Goal: Task Accomplishment & Management: Use online tool/utility

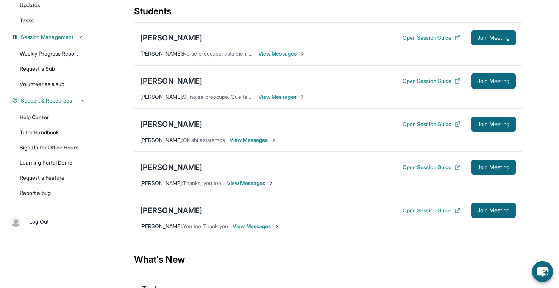
scroll to position [90, 0]
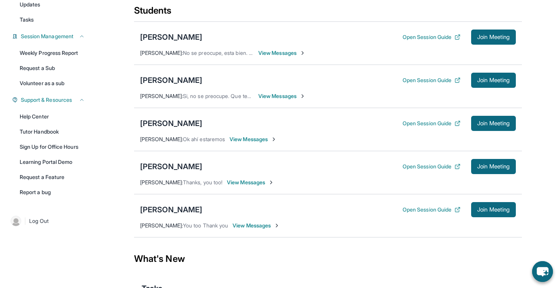
click at [256, 143] on span "View Messages" at bounding box center [253, 140] width 47 height 8
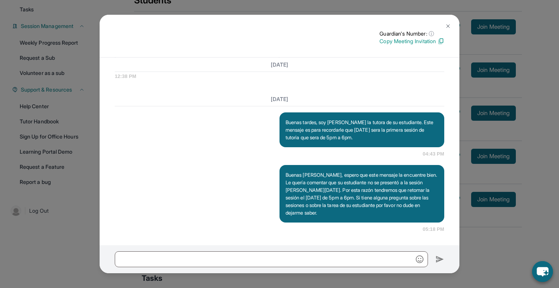
scroll to position [99, 0]
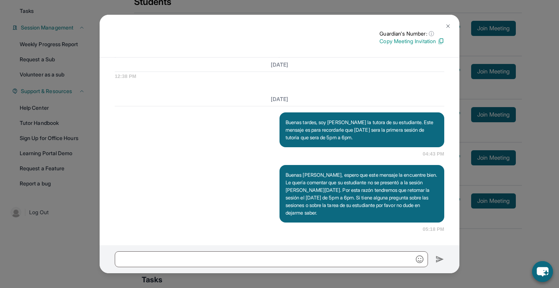
click at [452, 24] on button at bounding box center [448, 26] width 15 height 15
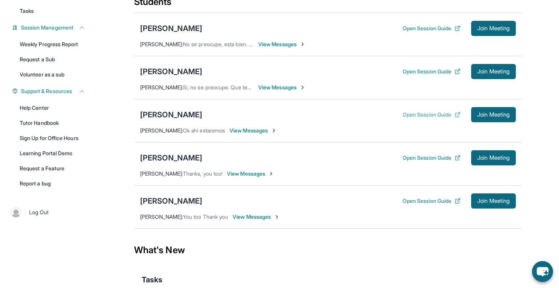
click at [430, 119] on button "Open Session Guide" at bounding box center [432, 115] width 58 height 8
click at [403, 205] on button "Open Session Guide" at bounding box center [432, 201] width 58 height 8
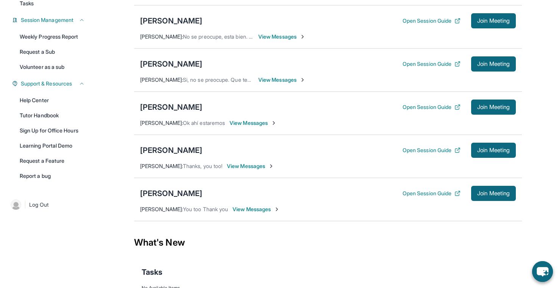
scroll to position [107, 0]
click at [283, 83] on span "View Messages" at bounding box center [281, 80] width 47 height 8
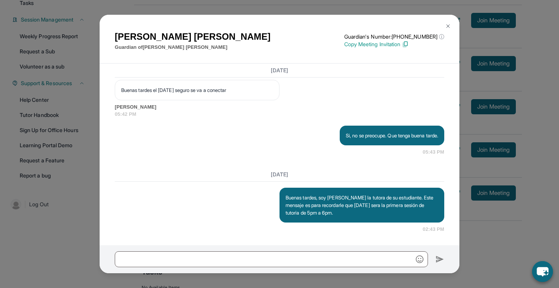
scroll to position [1437, 0]
click at [446, 26] on img at bounding box center [448, 26] width 6 height 6
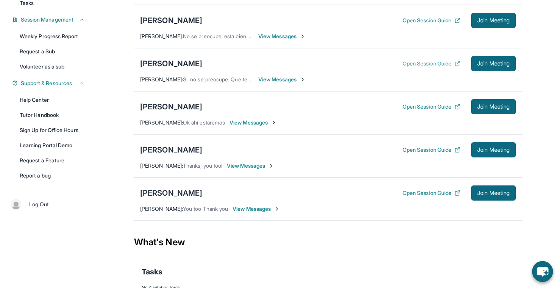
click at [427, 66] on button "Open Session Guide" at bounding box center [432, 64] width 58 height 8
click at [425, 109] on div "Open Session Guide Join Meeting" at bounding box center [459, 106] width 113 height 15
click at [424, 111] on button "Open Session Guide" at bounding box center [432, 107] width 58 height 8
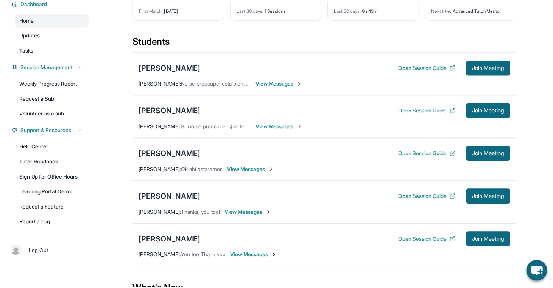
scroll to position [0, 0]
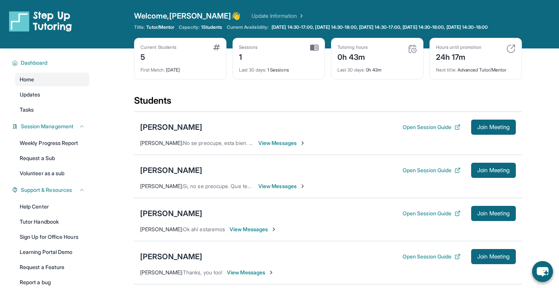
click at [412, 53] on img at bounding box center [412, 48] width 9 height 9
click at [348, 69] on div "Last 30 days : 0h 43m" at bounding box center [378, 68] width 80 height 11
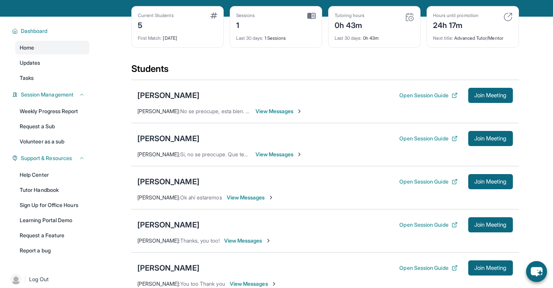
scroll to position [32, 0]
click at [484, 184] on span "Join Meeting" at bounding box center [491, 182] width 33 height 5
